Goal: Transaction & Acquisition: Purchase product/service

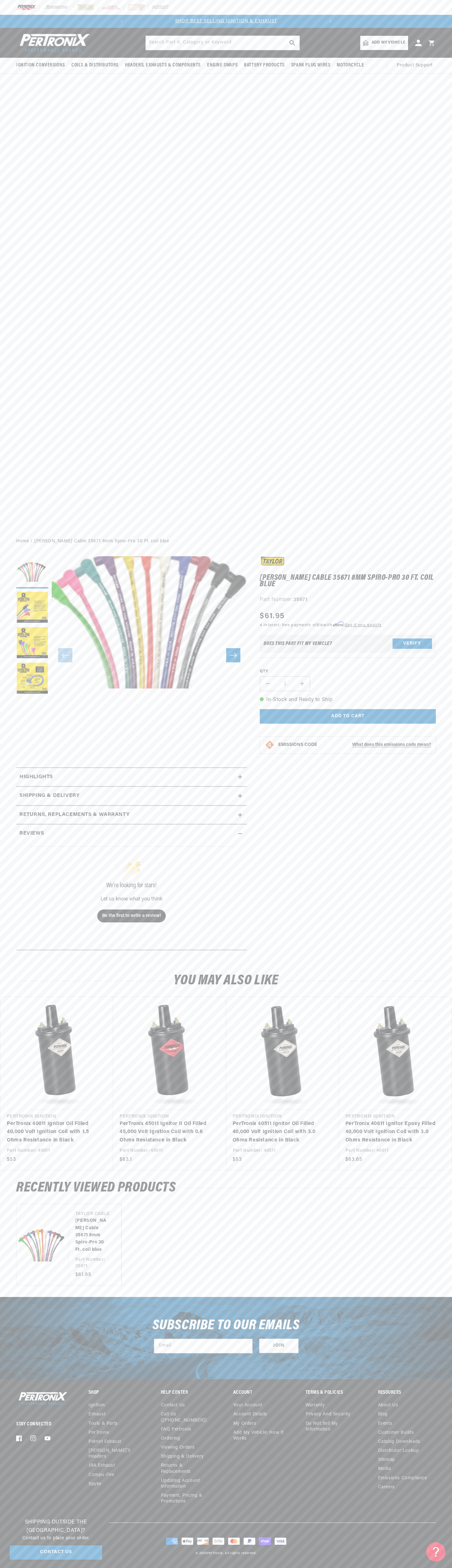
click at [267, 3] on div at bounding box center [226, 7] width 452 height 15
click at [423, 1145] on link "PerTronix 40611 Ignitor Epoxy Filled 40,000 Volt Ignition Coil with 3.0 Ohms Re…" at bounding box center [392, 1132] width 93 height 25
click at [225, 1567] on html "Skip to content Your cart Your cart is empty Get the right parts the first time…" at bounding box center [226, 784] width 452 height 1568
click at [75, 1240] on link "[PERSON_NAME] Cable 35671 8mm Spiro-Pro 30 Ft. coil blue" at bounding box center [91, 1235] width 33 height 36
